Goal: Task Accomplishment & Management: Use online tool/utility

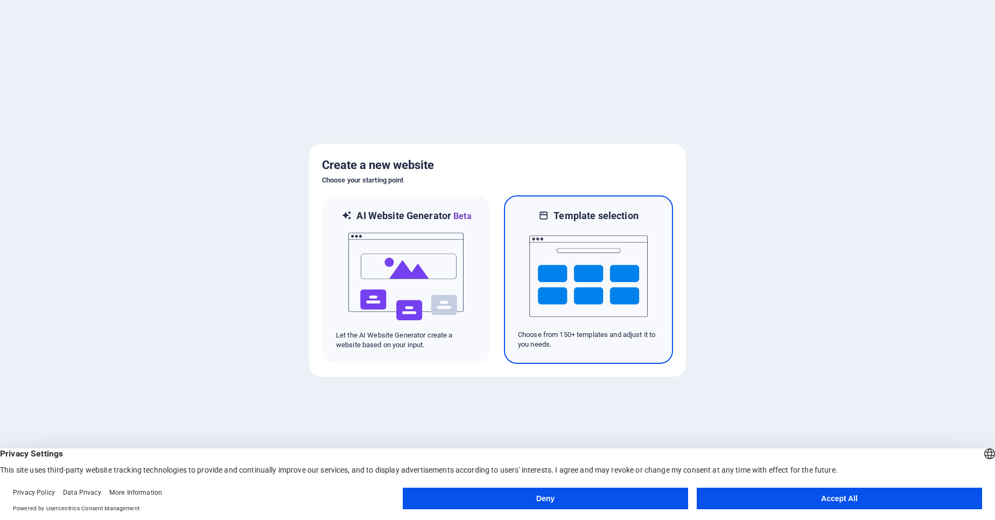
click at [609, 269] on img at bounding box center [588, 276] width 118 height 108
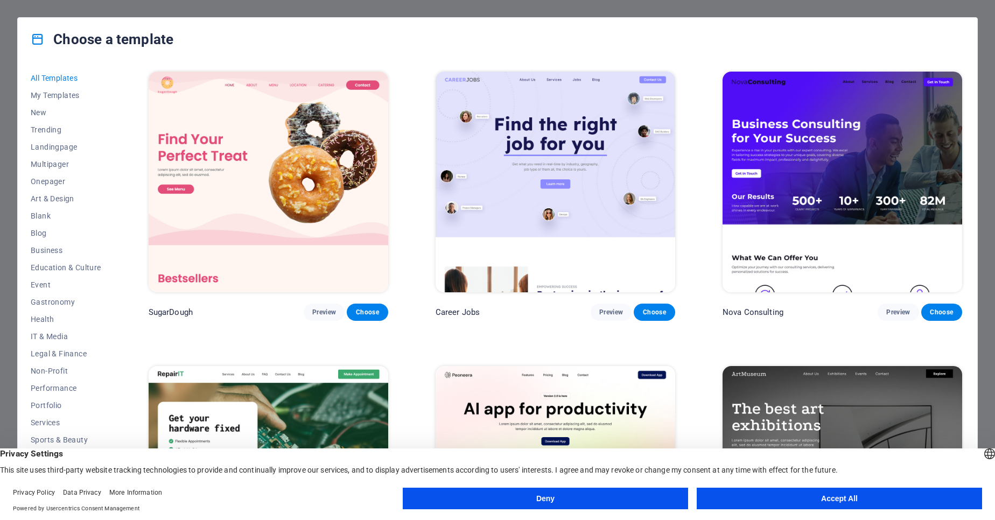
click at [271, 162] on img at bounding box center [269, 182] width 240 height 221
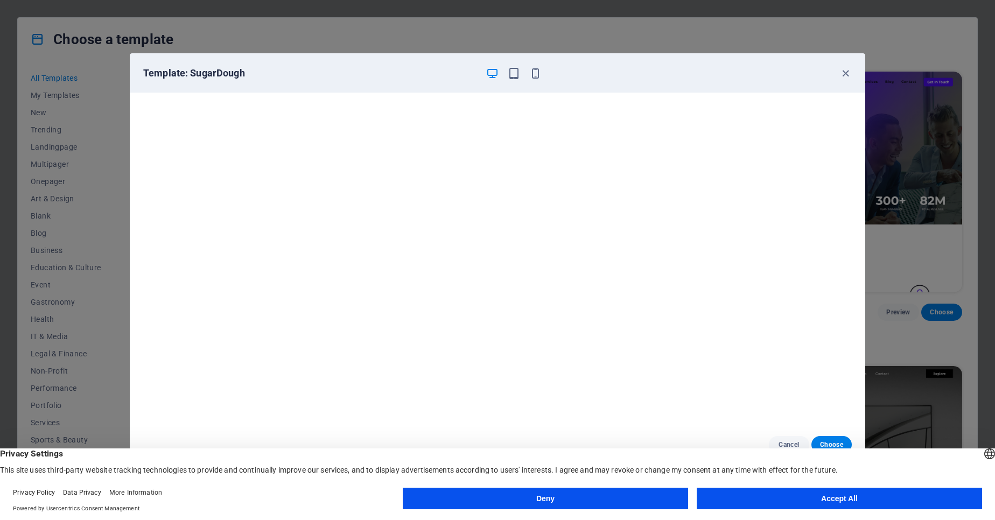
click at [729, 495] on button "Accept All" at bounding box center [839, 499] width 285 height 22
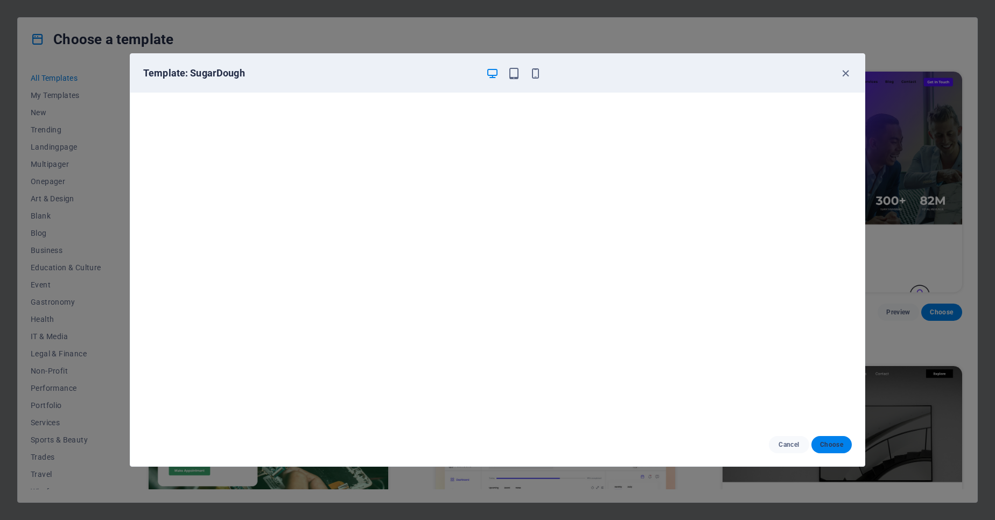
click at [825, 441] on span "Choose" at bounding box center [831, 444] width 23 height 9
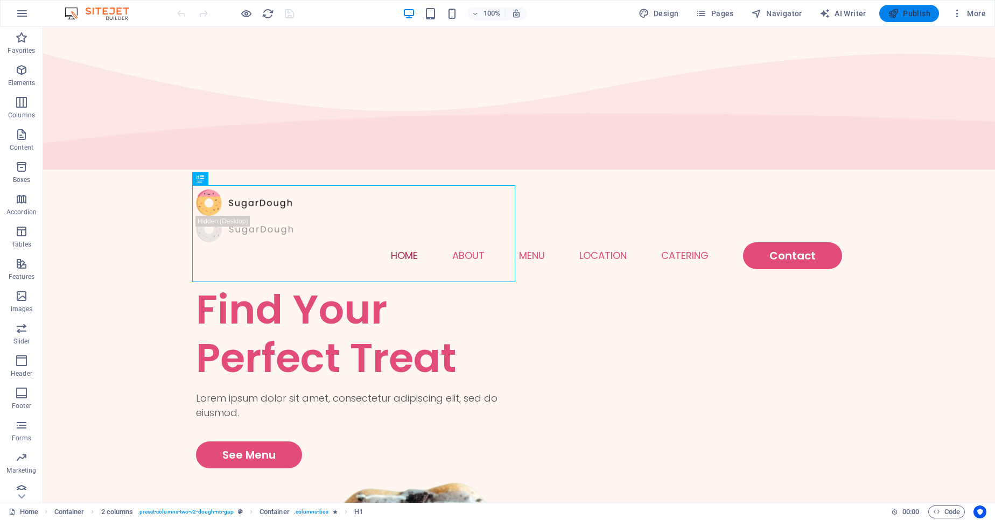
click at [917, 14] on span "Publish" at bounding box center [909, 13] width 43 height 11
